Goal: Task Accomplishment & Management: Manage account settings

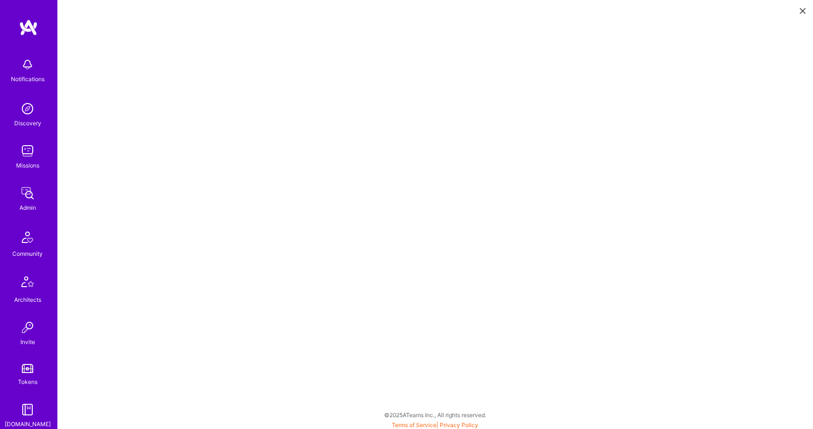
click at [22, 204] on div "Admin" at bounding box center [27, 208] width 17 height 10
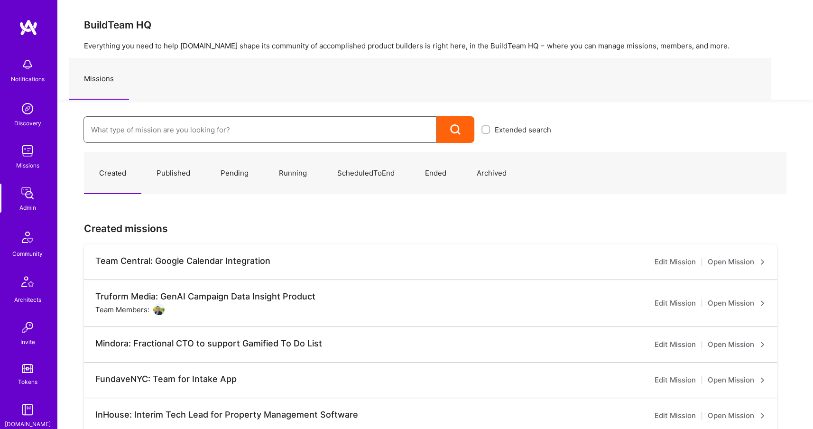
click at [249, 119] on input at bounding box center [260, 130] width 338 height 24
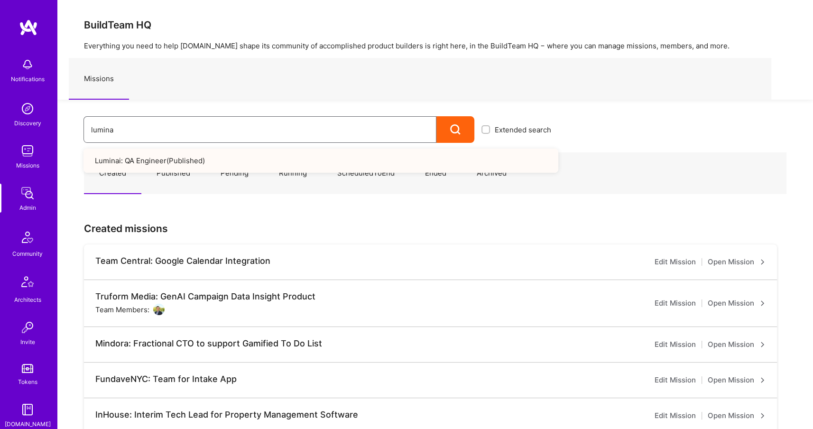
type input "lumina"
click at [269, 165] on link "Luminai: QA Engineer ( Published )" at bounding box center [321, 161] width 475 height 24
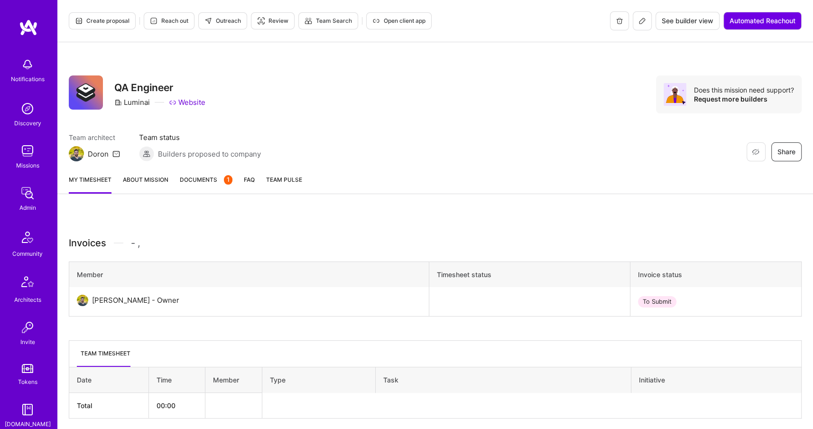
click at [635, 19] on button at bounding box center [642, 20] width 19 height 19
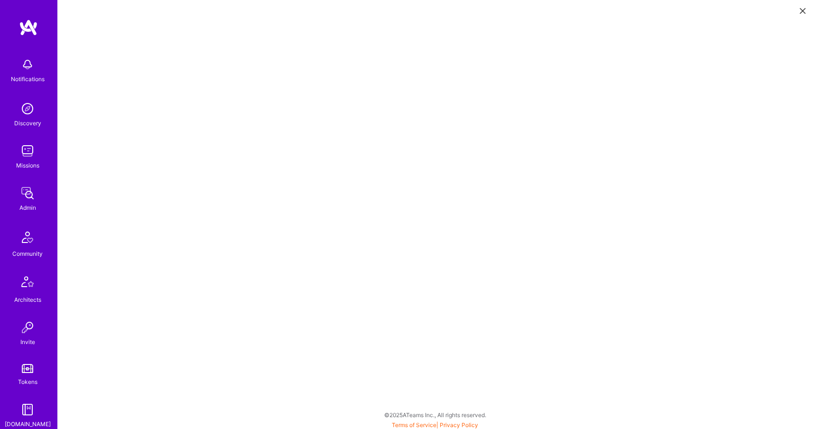
scroll to position [177, 0]
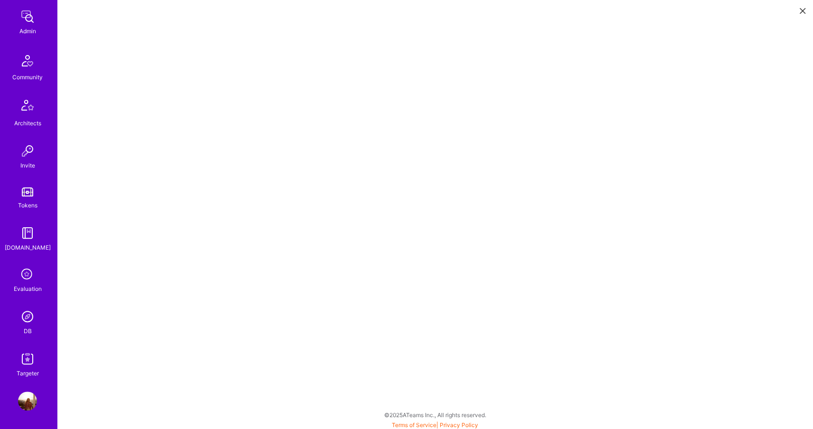
click at [23, 321] on img at bounding box center [27, 316] width 19 height 19
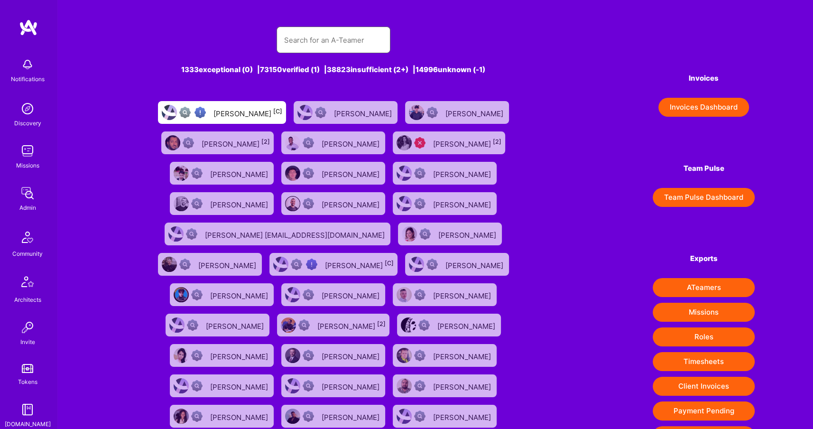
click at [317, 35] on input "text" at bounding box center [333, 40] width 99 height 24
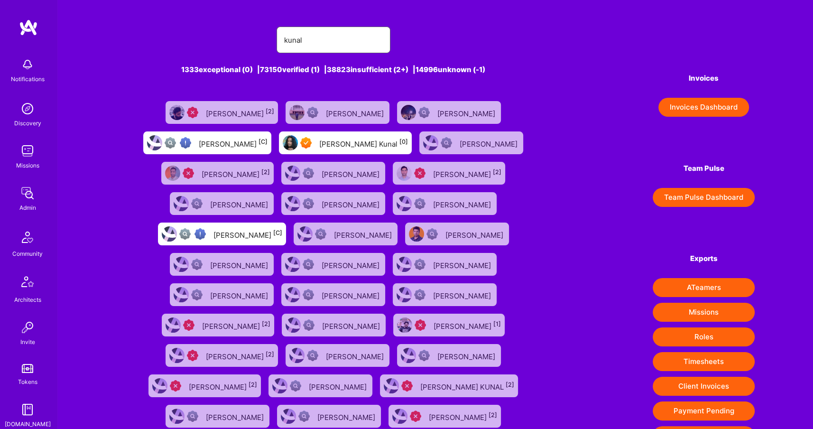
type input "kunal pandya"
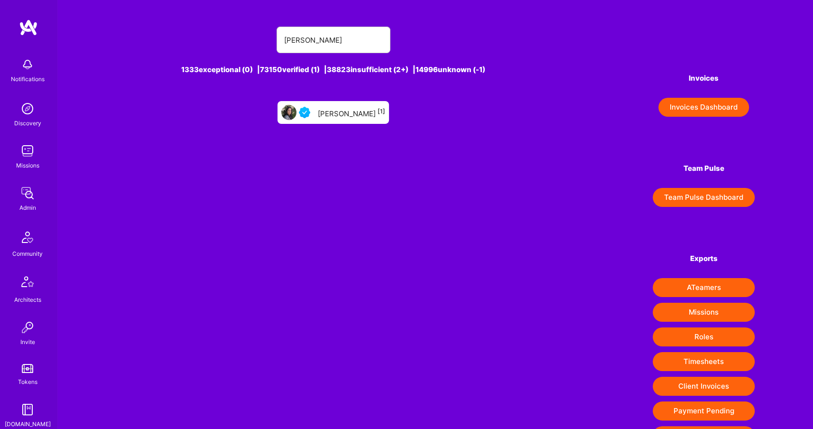
click at [325, 123] on link "Kunal Pandya [1]" at bounding box center [333, 112] width 119 height 30
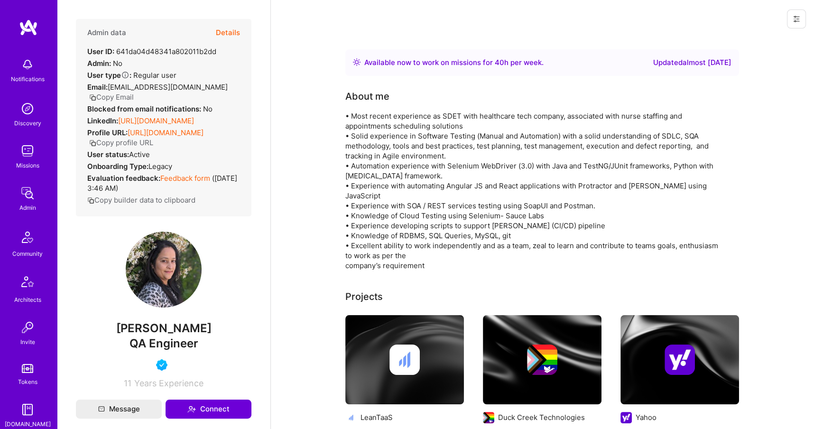
click at [223, 28] on button "Details" at bounding box center [228, 33] width 24 height 28
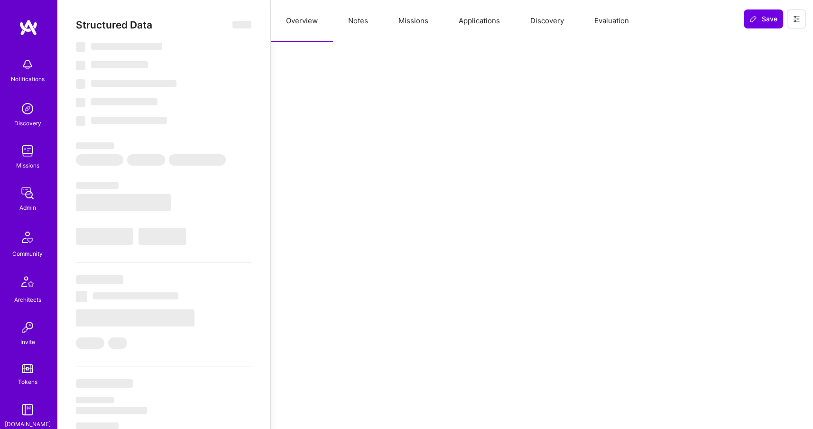
select select "Right Now"
select select "4"
select select "7"
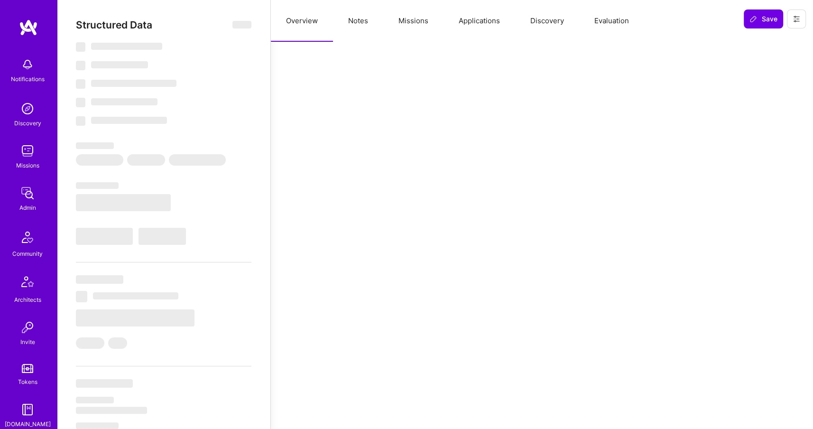
select select "US"
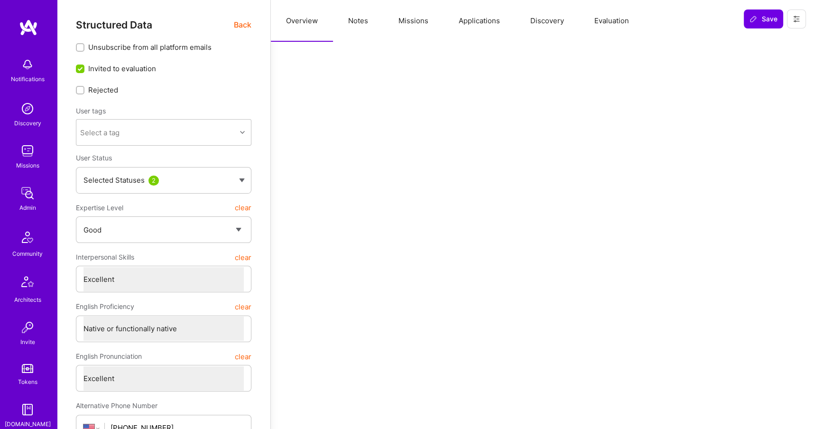
drag, startPoint x: 485, startPoint y: 15, endPoint x: 487, endPoint y: 4, distance: 11.5
click at [487, 4] on button "Applications" at bounding box center [480, 21] width 72 height 42
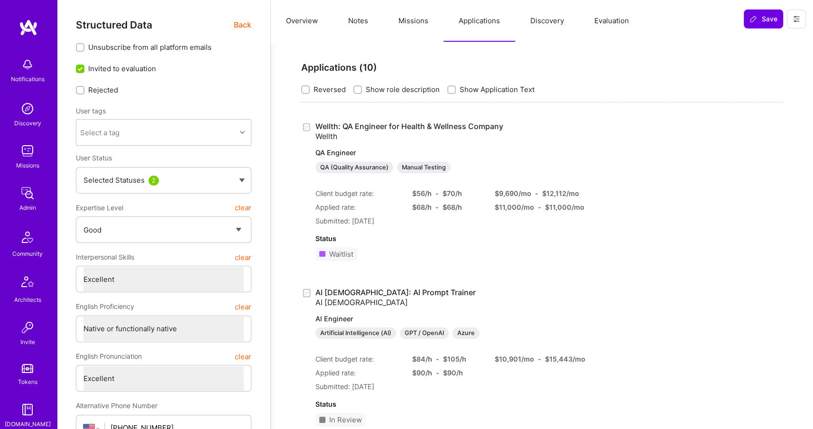
click at [405, 22] on button "Missions" at bounding box center [413, 21] width 60 height 42
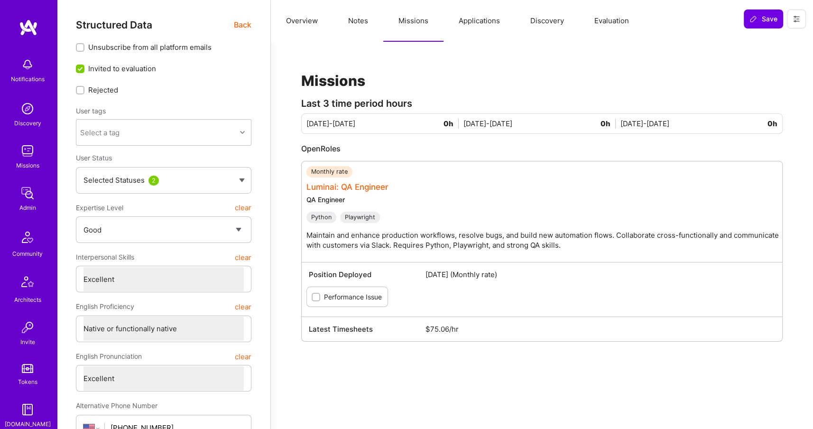
click at [363, 191] on link "Luminai: QA Engineer" at bounding box center [348, 186] width 82 height 9
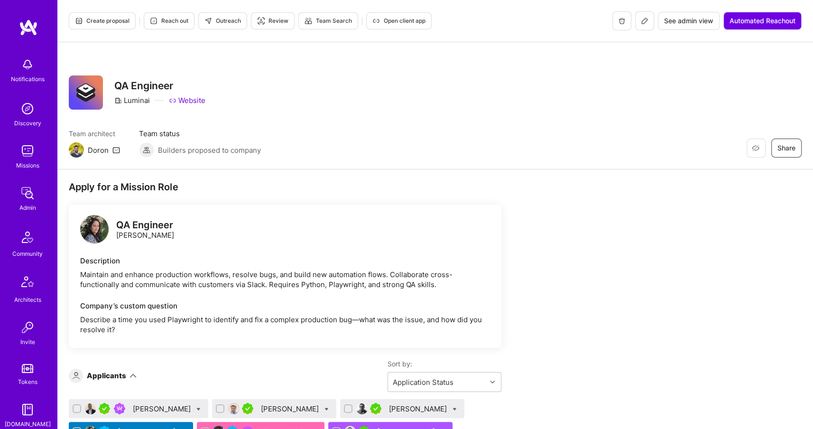
click at [642, 22] on icon at bounding box center [645, 21] width 8 height 8
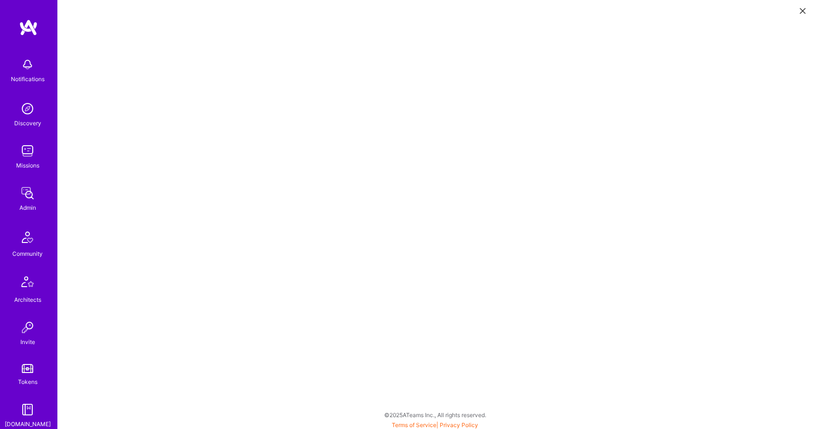
click at [32, 196] on img at bounding box center [27, 193] width 19 height 19
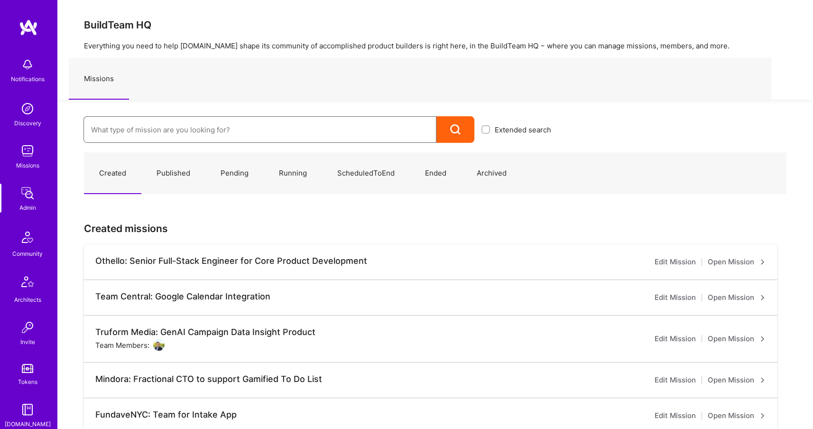
click at [291, 134] on input at bounding box center [260, 130] width 338 height 24
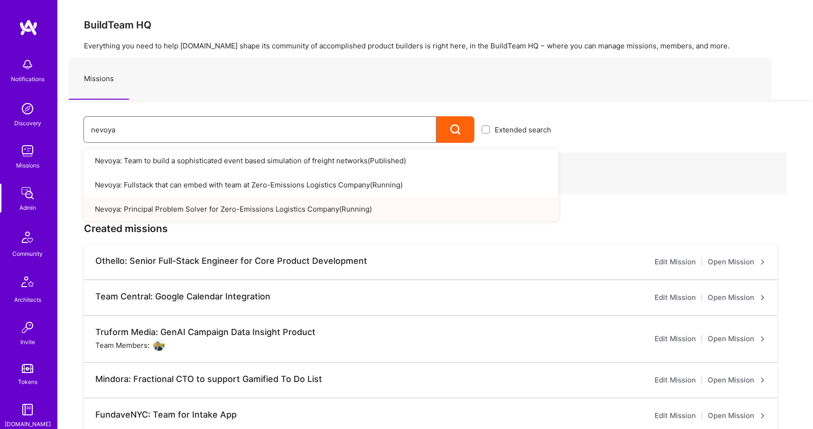
type input "nevoya"
click at [368, 208] on link "Nevoya: Principal Problem Solver for Zero-Emissions Logistics Company ( Running…" at bounding box center [321, 209] width 475 height 24
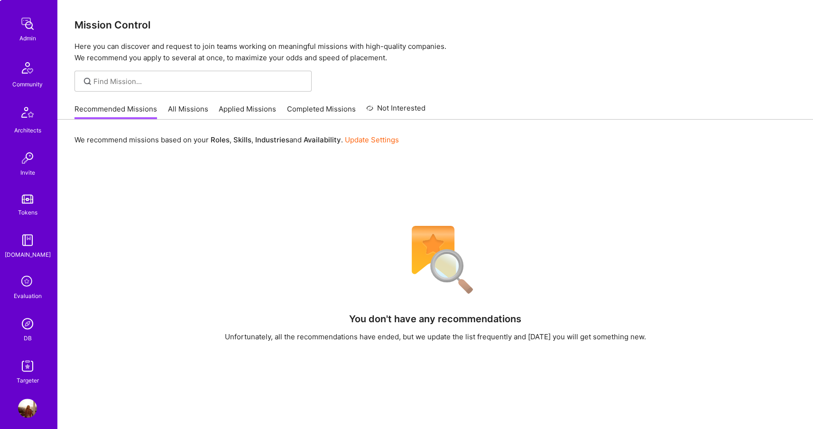
scroll to position [177, 0]
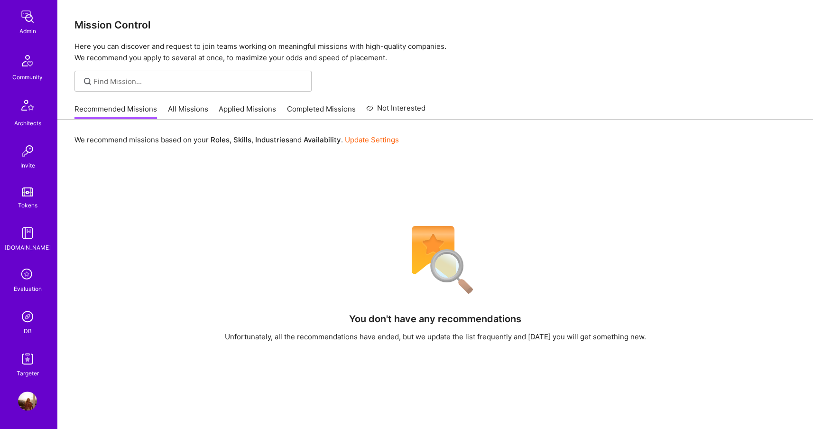
click at [30, 318] on img at bounding box center [27, 316] width 19 height 19
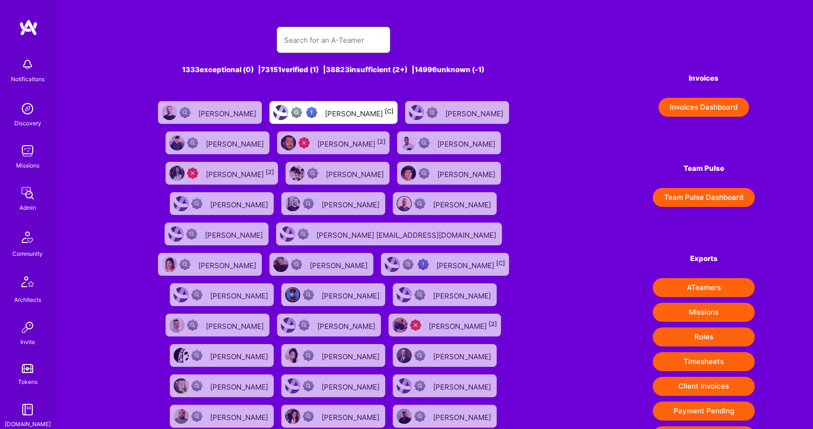
click at [326, 33] on input "text" at bounding box center [333, 40] width 99 height 24
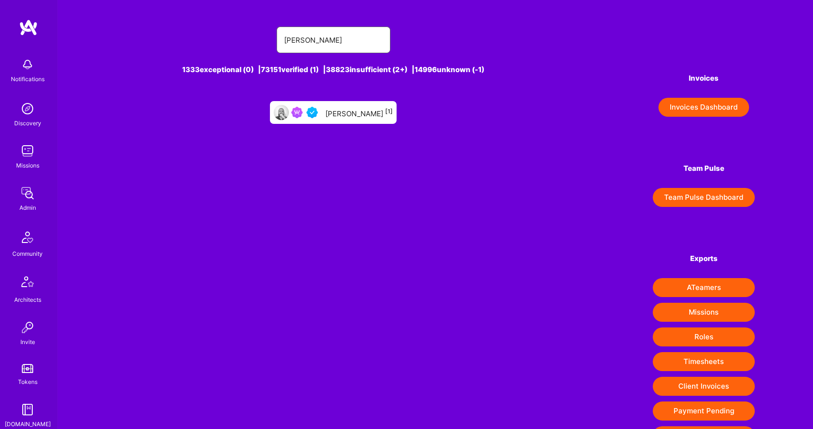
type input "bruno mott"
click at [317, 107] on img at bounding box center [312, 112] width 11 height 11
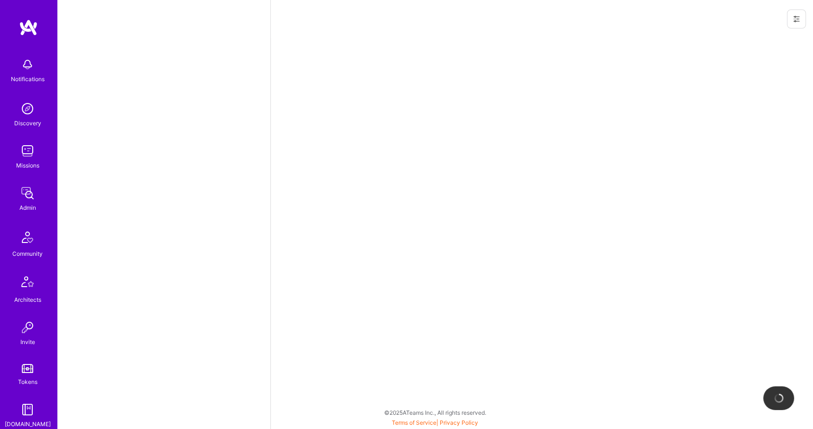
click at [317, 108] on div at bounding box center [541, 214] width 543 height 429
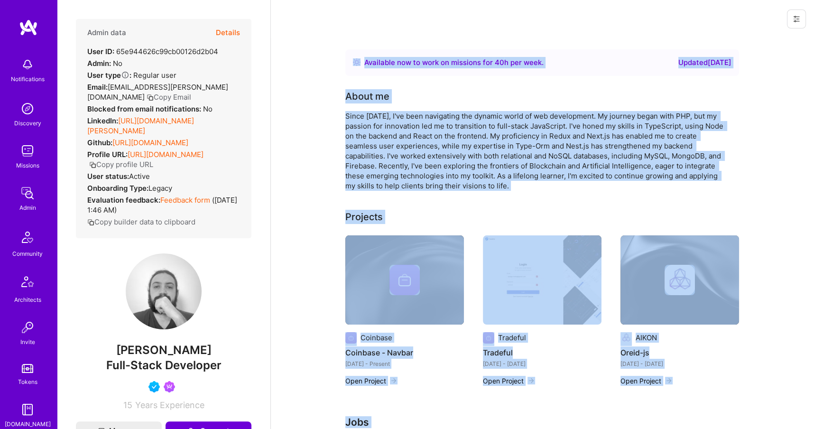
click at [233, 28] on button "Details" at bounding box center [228, 33] width 24 height 28
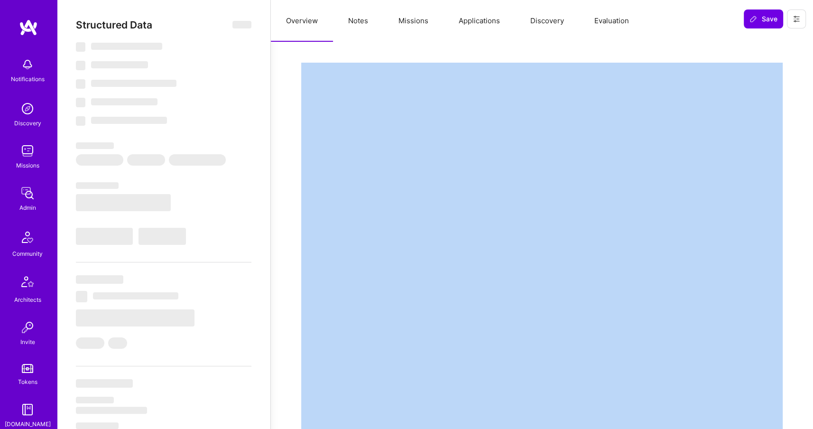
click at [419, 15] on button "Missions" at bounding box center [413, 21] width 60 height 42
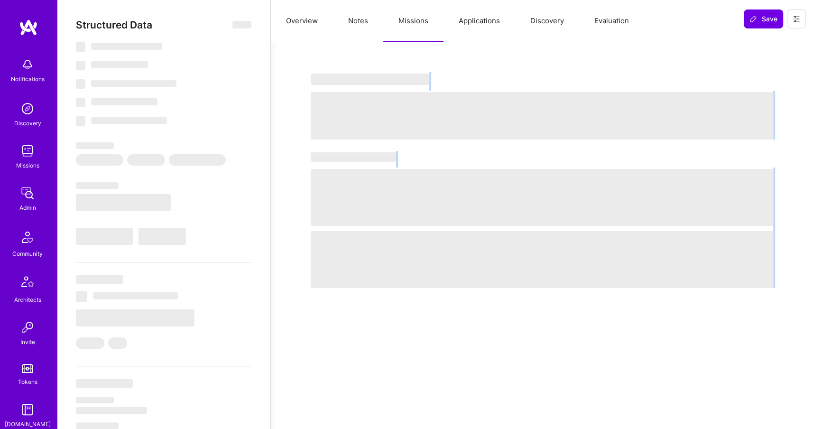
select select "Right Now"
select select "5"
select select "4"
select select "6"
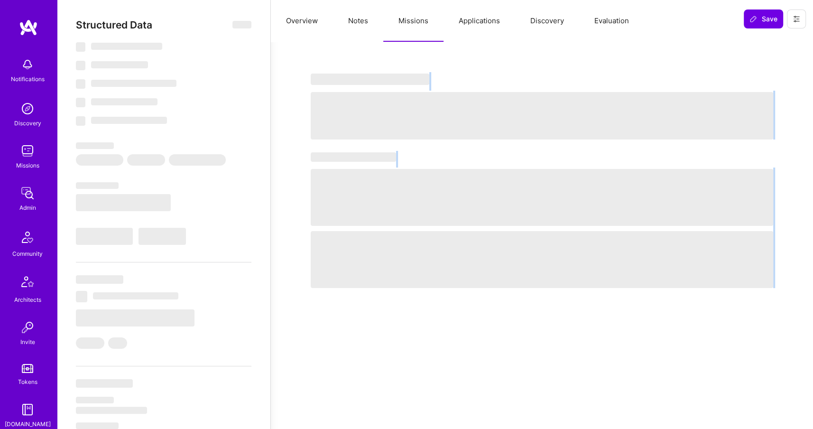
select select "BR"
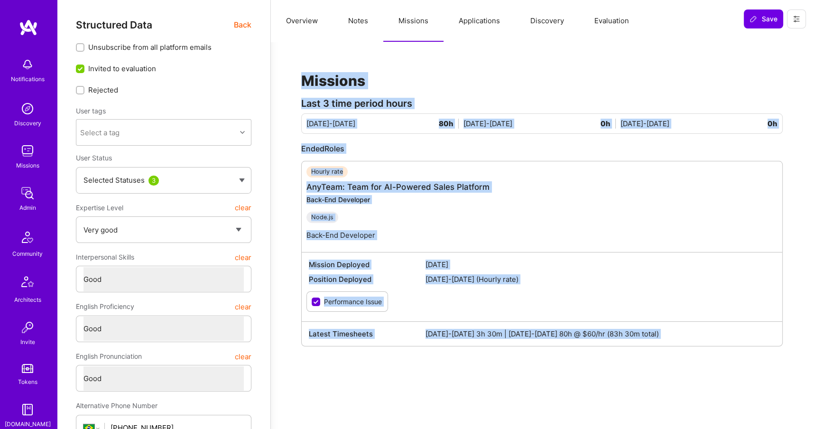
click at [561, 199] on div "Hourly rate AnyTeam: Team for AI-Powered Sales Platform Back-End Developer Node…" at bounding box center [547, 206] width 481 height 81
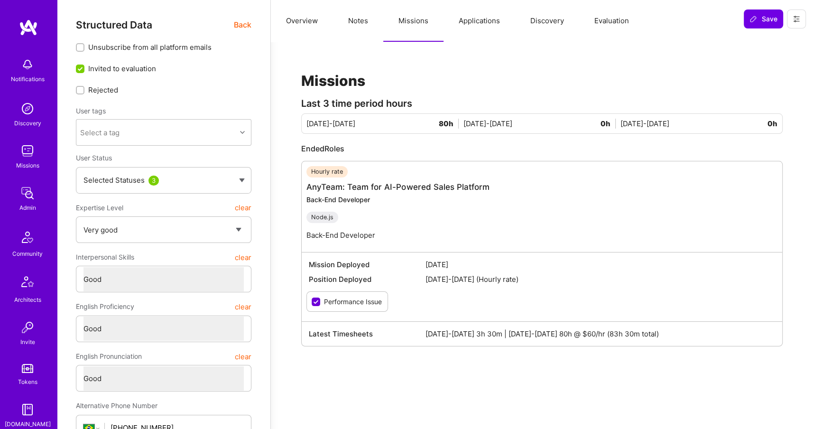
click at [23, 22] on img at bounding box center [28, 27] width 19 height 17
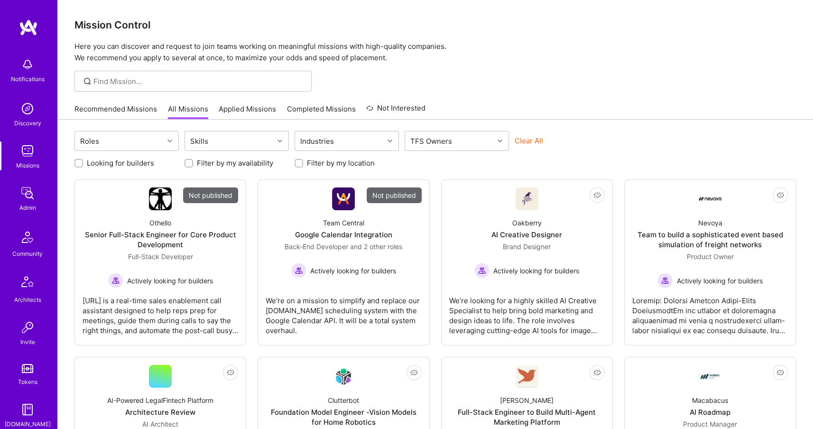
scroll to position [177, 0]
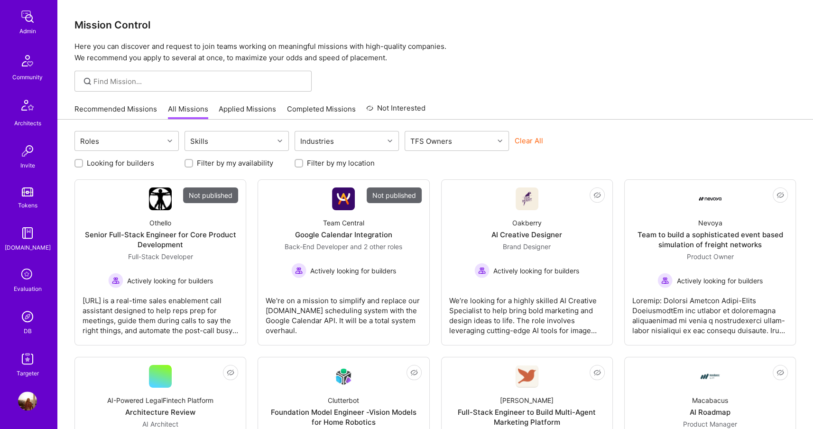
click at [34, 308] on img at bounding box center [27, 316] width 19 height 19
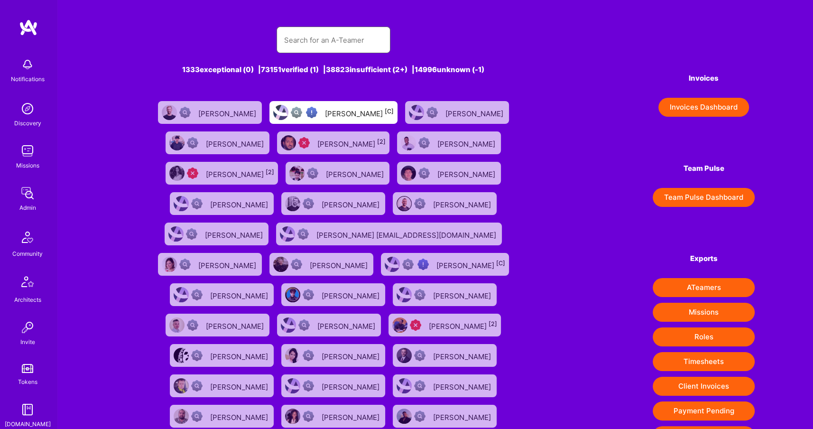
click at [316, 39] on input "text" at bounding box center [333, 40] width 99 height 24
type input "/"
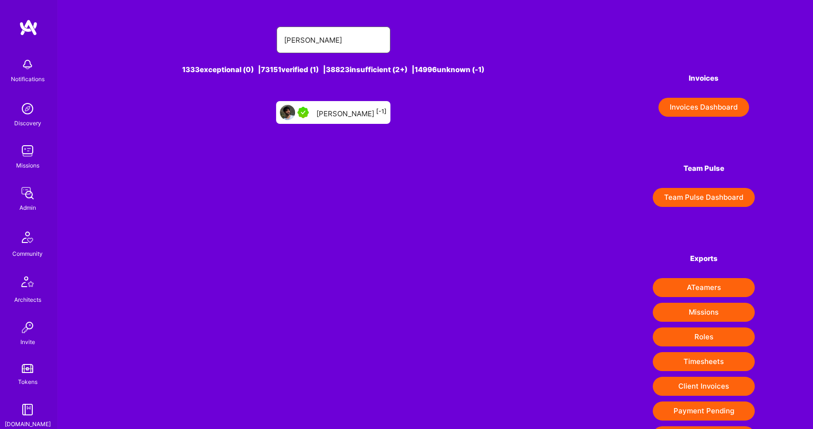
type input "Alon Izha"
click at [331, 123] on div "Alon Izhak [-1]" at bounding box center [333, 112] width 114 height 23
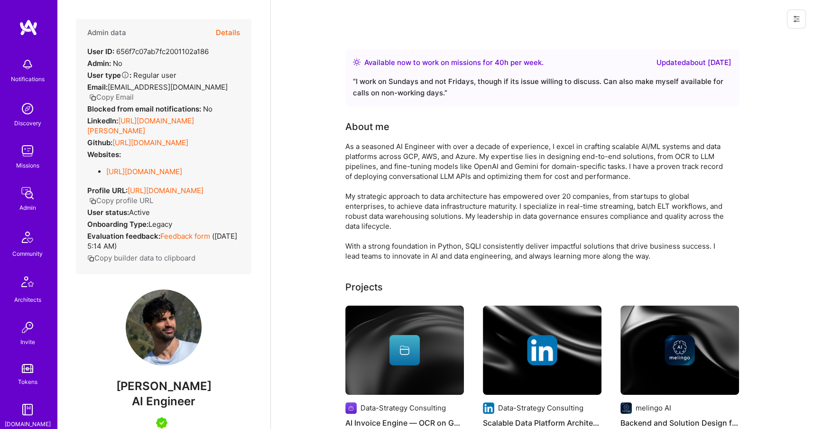
click at [174, 116] on link "https://linkedin.com/in/alon-izhak" at bounding box center [140, 125] width 107 height 19
click at [32, 199] on img at bounding box center [27, 193] width 19 height 19
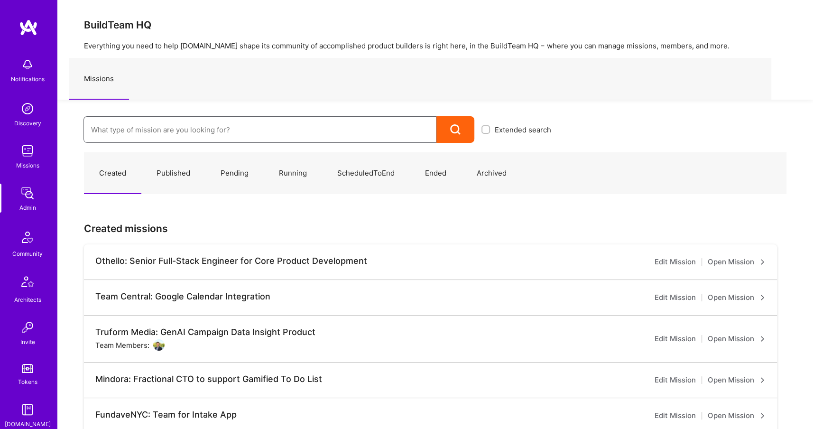
click at [181, 123] on input at bounding box center [260, 130] width 338 height 24
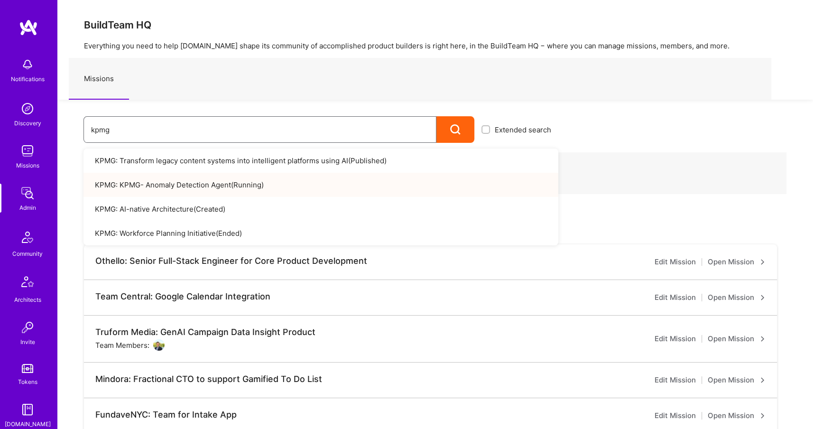
type input "kpmg"
click at [267, 190] on link "KPMG: KPMG- Anomaly Detection Agent ( Running )" at bounding box center [321, 185] width 475 height 24
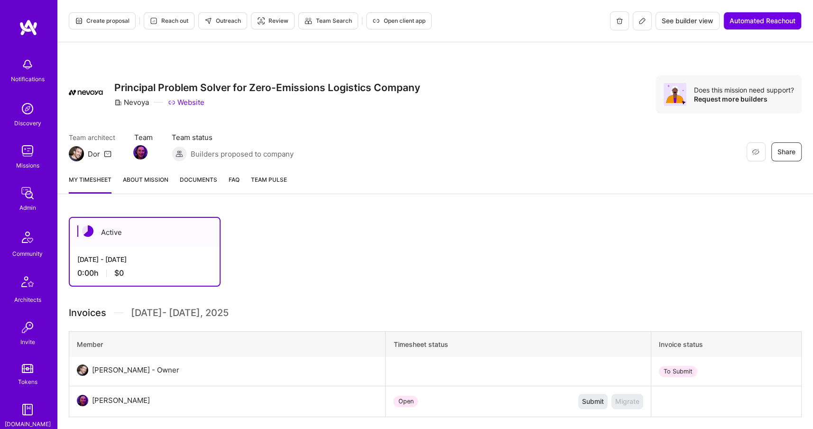
click at [28, 199] on img at bounding box center [27, 193] width 19 height 19
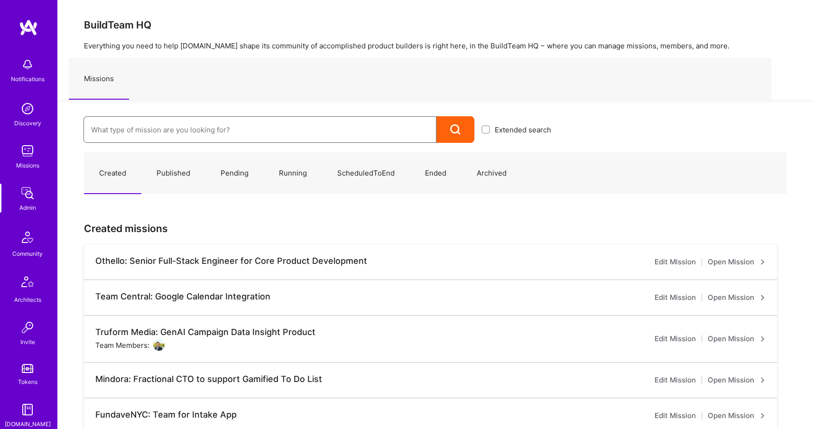
click at [158, 134] on input at bounding box center [260, 130] width 338 height 24
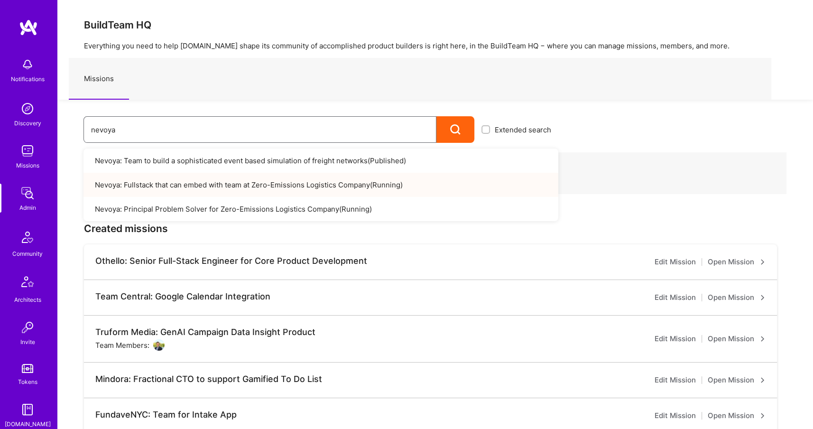
type input "nevoya"
click at [269, 179] on link "Nevoya: Fullstack that can embed with team at Zero-Emissions Logistics Company …" at bounding box center [321, 185] width 475 height 24
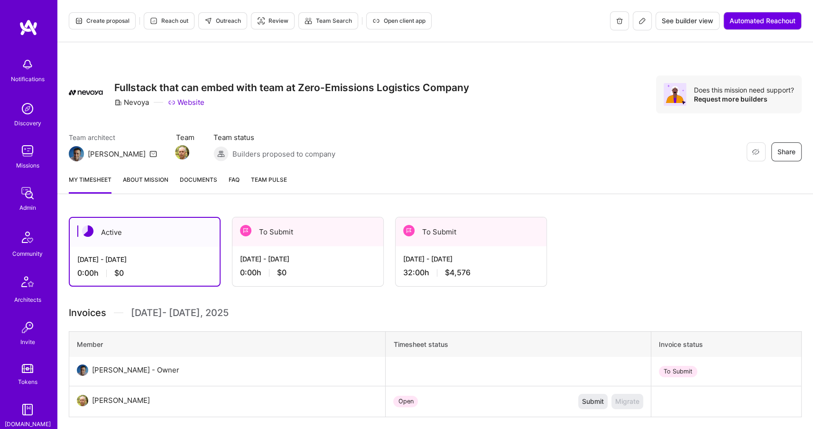
click at [486, 257] on div "[DATE] - [DATE]" at bounding box center [471, 259] width 136 height 10
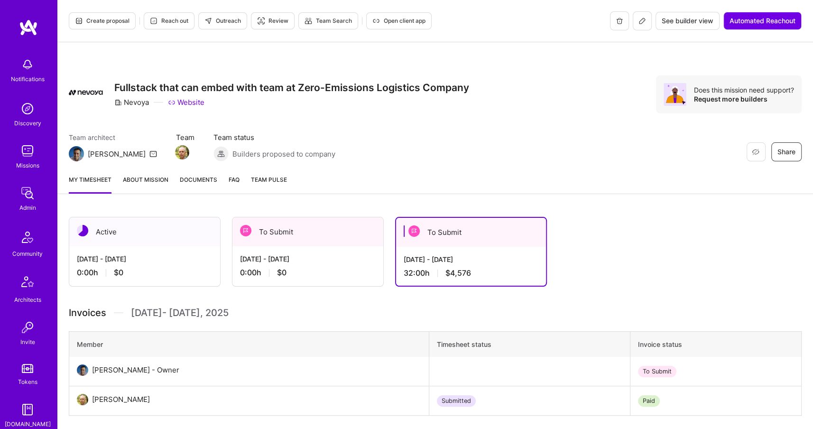
click at [642, 23] on icon at bounding box center [643, 21] width 8 height 8
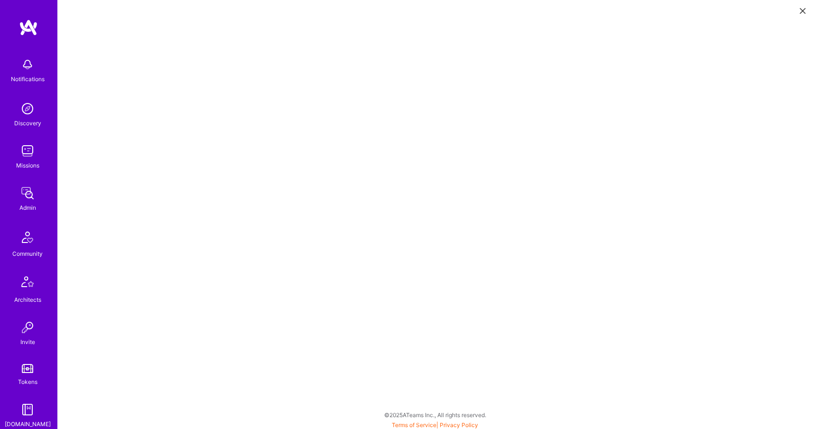
click at [26, 196] on img at bounding box center [27, 193] width 19 height 19
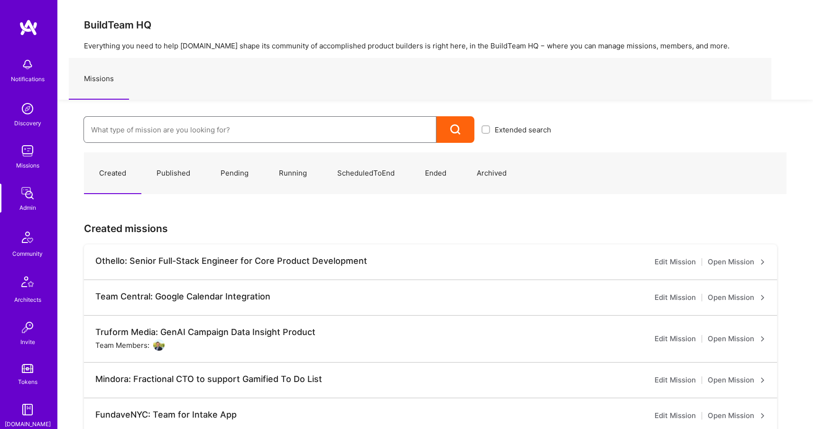
click at [183, 130] on input at bounding box center [260, 130] width 338 height 24
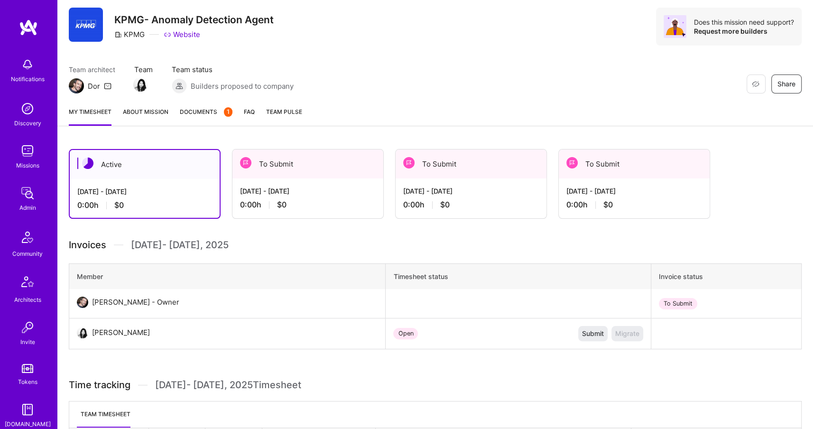
scroll to position [77, 0]
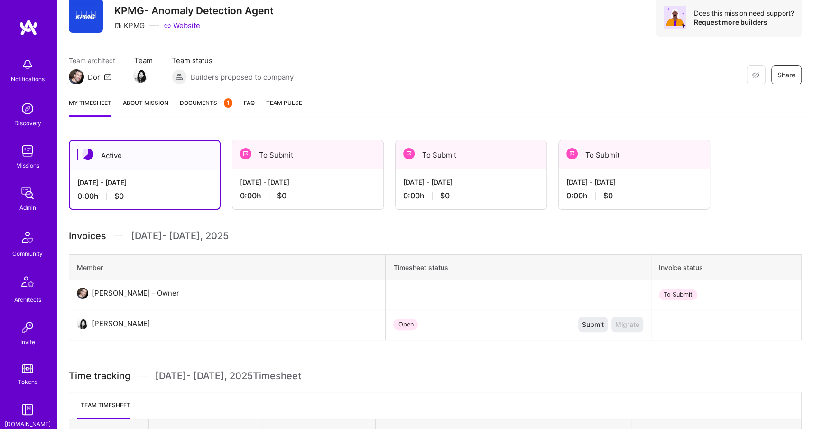
click at [353, 201] on div "[DATE] - [DATE] 0:00 h $0" at bounding box center [308, 188] width 151 height 39
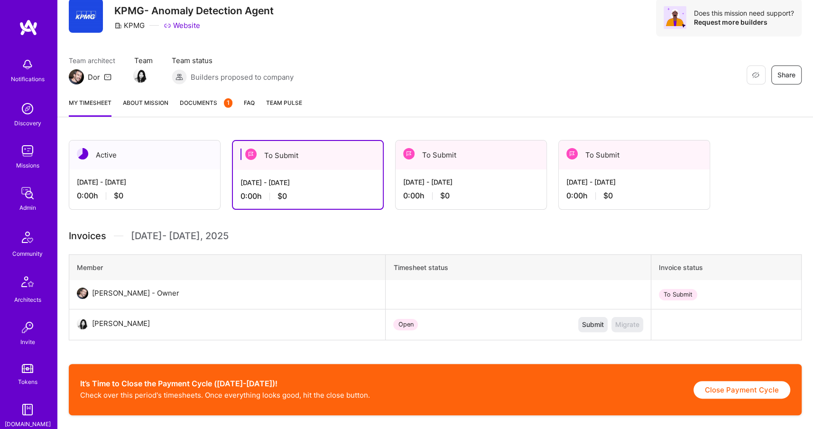
click at [447, 193] on span "$0" at bounding box center [444, 196] width 9 height 10
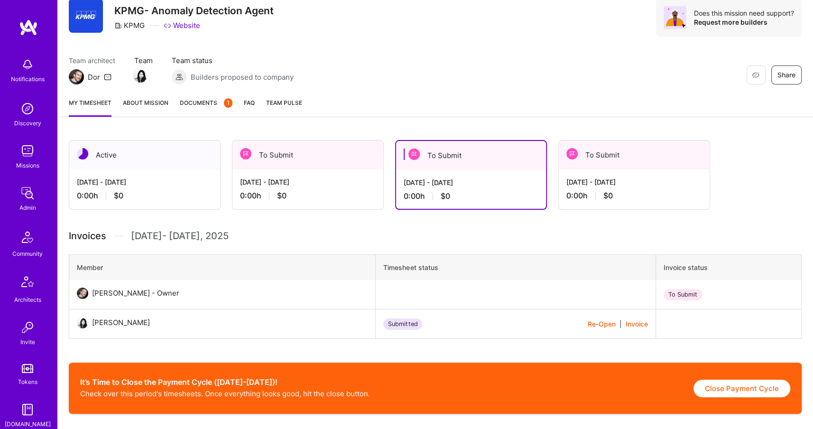
click at [630, 164] on div "To Submit" at bounding box center [634, 154] width 151 height 29
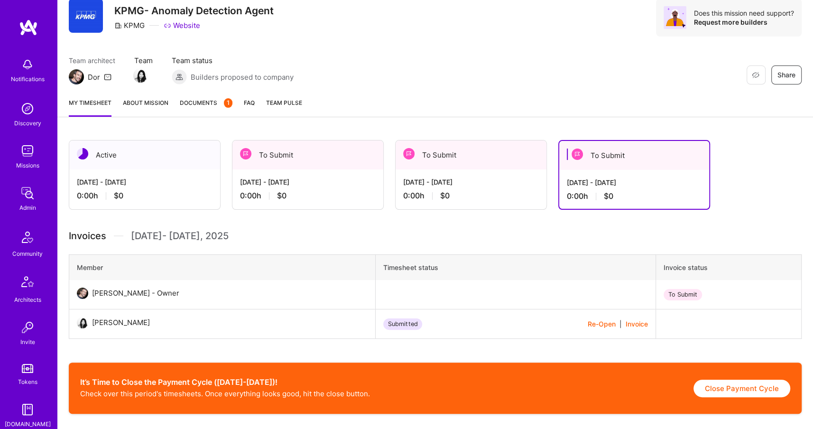
click at [507, 181] on div "[DATE] - [DATE]" at bounding box center [471, 182] width 136 height 10
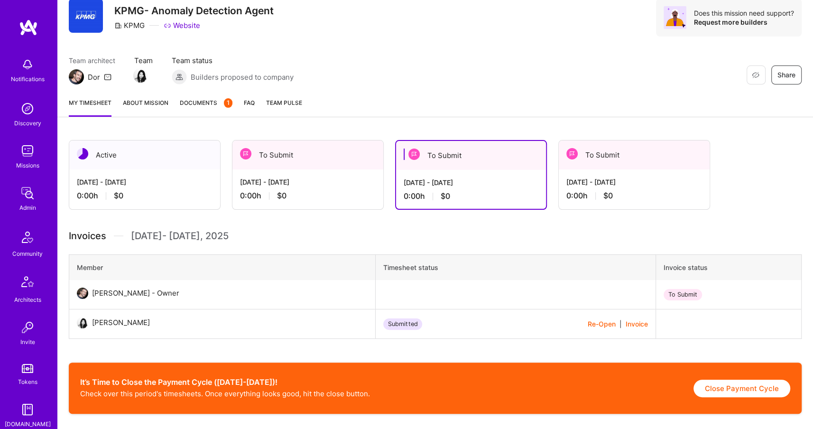
click at [334, 177] on div "[DATE] - [DATE]" at bounding box center [308, 182] width 136 height 10
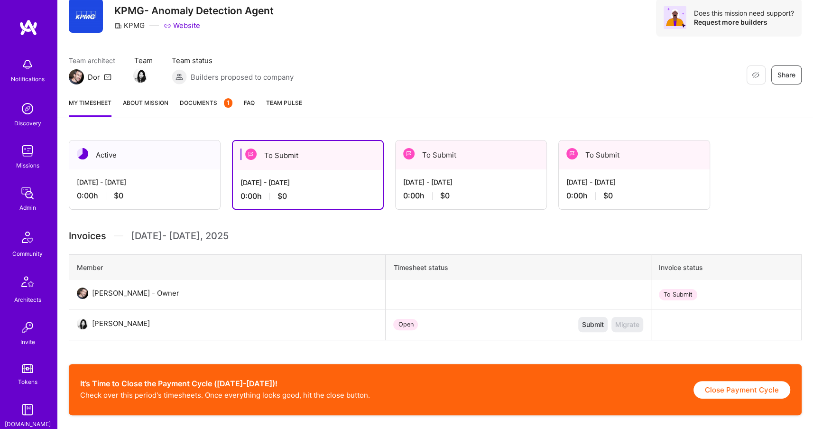
click at [596, 176] on div "[DATE] - [DATE] 0:00 h $0" at bounding box center [634, 188] width 151 height 39
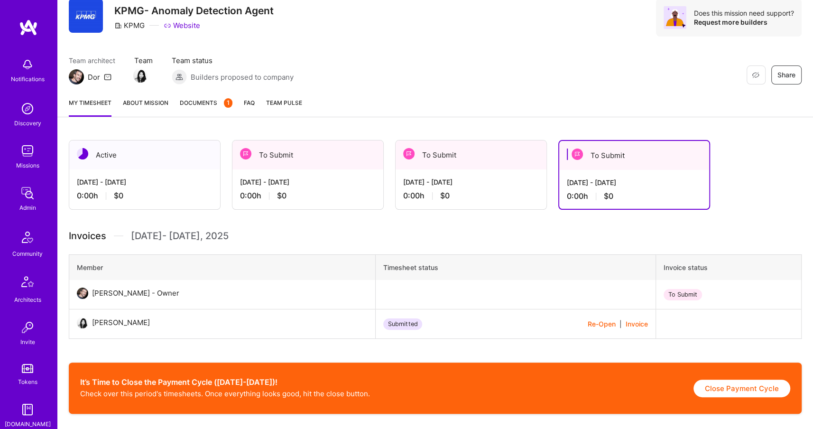
click at [596, 324] on button "Re-Open" at bounding box center [602, 324] width 28 height 10
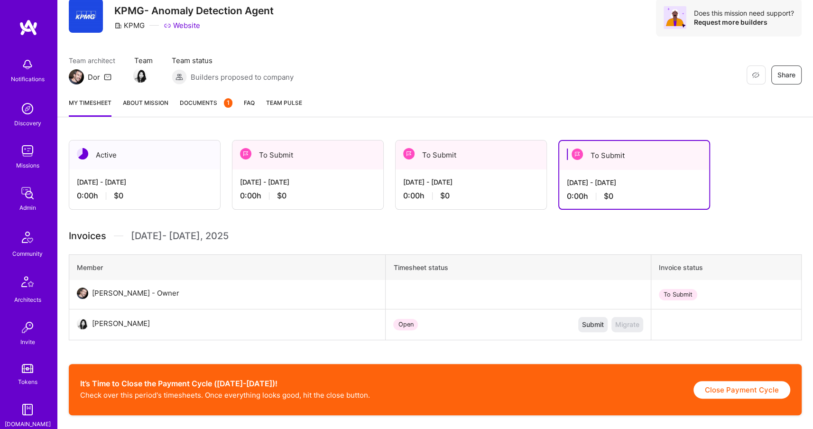
click at [482, 166] on div "To Submit" at bounding box center [471, 154] width 151 height 29
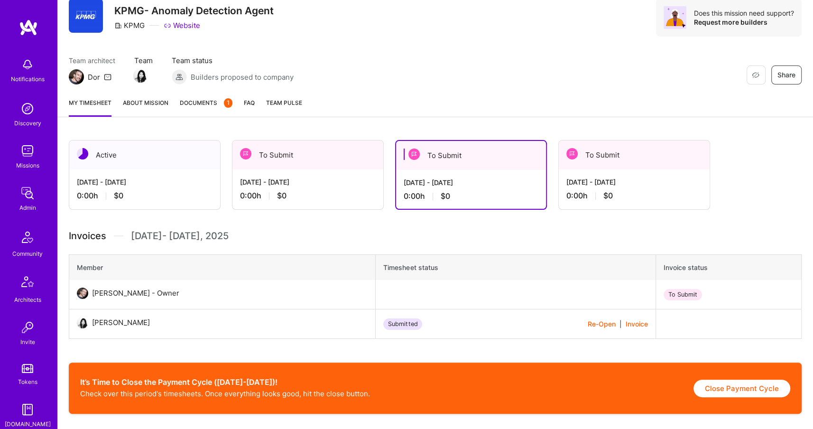
click at [596, 324] on button "Re-Open" at bounding box center [602, 324] width 28 height 10
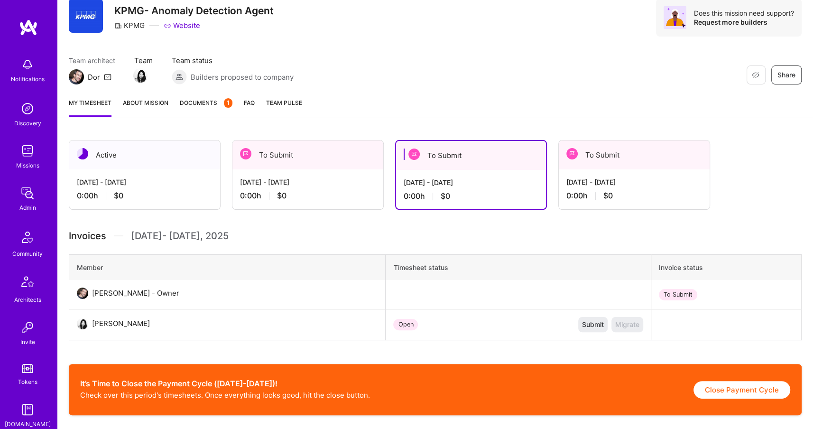
click at [353, 158] on div "To Submit" at bounding box center [308, 154] width 151 height 29
